Goal: Use online tool/utility: Utilize a website feature to perform a specific function

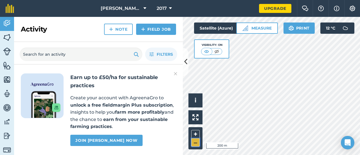
click at [194, 143] on button "–" at bounding box center [195, 142] width 8 height 8
click at [196, 132] on button "+" at bounding box center [195, 134] width 8 height 8
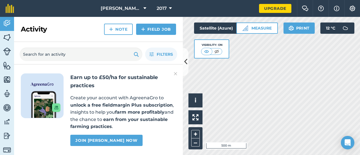
click at [251, 155] on html "[PERSON_NAME] Park Farms Ltd 2017 Upgrade Farm Chat Help Info Settings Map prin…" at bounding box center [180, 77] width 360 height 155
click at [241, 155] on html "[PERSON_NAME] Park Farms Ltd 2017 Upgrade Farm Chat Help Info Settings Map prin…" at bounding box center [180, 77] width 360 height 155
click at [258, 155] on html "[PERSON_NAME] Park Farms Ltd 2017 Upgrade Farm Chat Help Info Settings Map prin…" at bounding box center [180, 77] width 360 height 155
click at [197, 140] on button "–" at bounding box center [195, 142] width 8 height 8
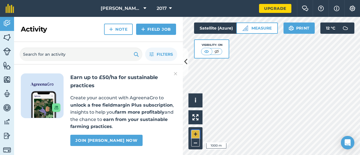
click at [195, 133] on button "+" at bounding box center [195, 134] width 8 height 8
click at [194, 132] on button "+" at bounding box center [195, 134] width 8 height 8
click at [196, 135] on button "+" at bounding box center [195, 134] width 8 height 8
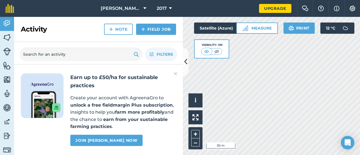
click at [333, 26] on div "Hello i © 2025 TomTom, Microsoft 50 m + – Satellite (Azure) Visibility: On Meas…" at bounding box center [271, 86] width 177 height 138
click at [254, 28] on button "Measure" at bounding box center [257, 27] width 42 height 11
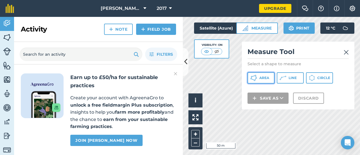
click at [260, 78] on span "Area" at bounding box center [264, 78] width 10 height 4
click at [235, 55] on div "Satellite (Azure) Visibility: On" at bounding box center [221, 40] width 54 height 36
click at [262, 79] on span "Area" at bounding box center [264, 78] width 10 height 4
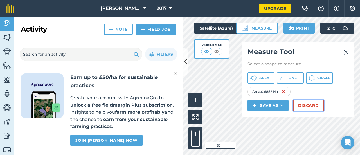
click at [300, 105] on button "Discard" at bounding box center [308, 105] width 31 height 11
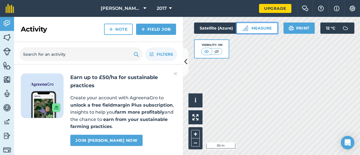
click at [269, 29] on button "Measure" at bounding box center [257, 27] width 42 height 11
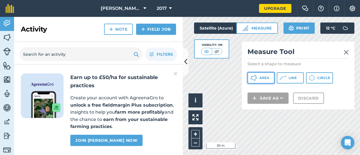
click at [257, 81] on button "Area" at bounding box center [260, 77] width 27 height 11
